Goal: Understand process/instructions: Learn how to perform a task or action

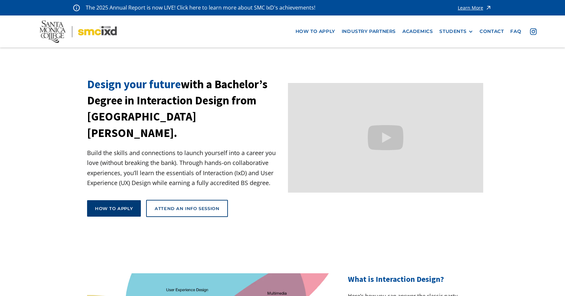
click at [123, 206] on div "How to apply" at bounding box center [114, 209] width 38 height 6
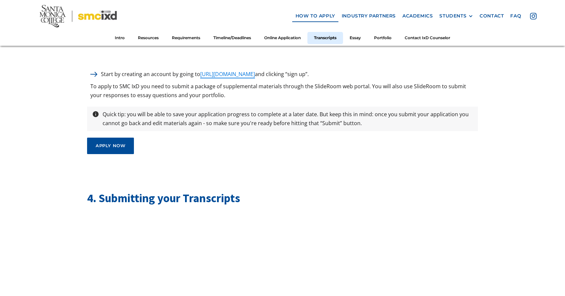
scroll to position [1813, 0]
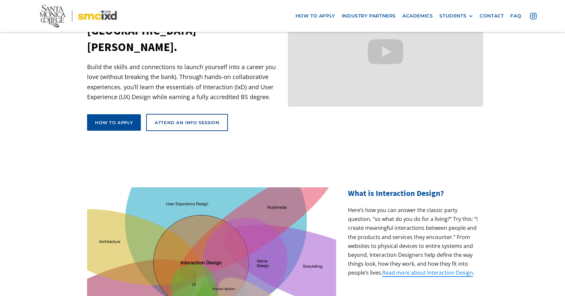
scroll to position [198, 0]
